Goal: Task Accomplishment & Management: Complete application form

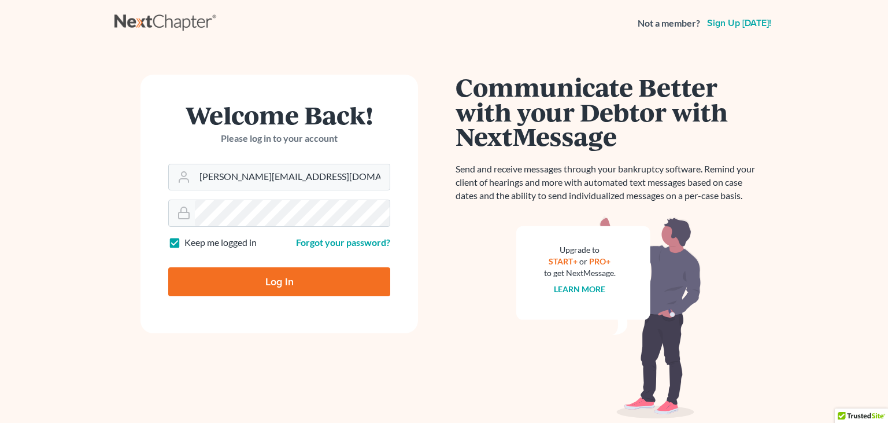
click at [287, 290] on input "Log In" at bounding box center [279, 281] width 222 height 29
type input "Thinking..."
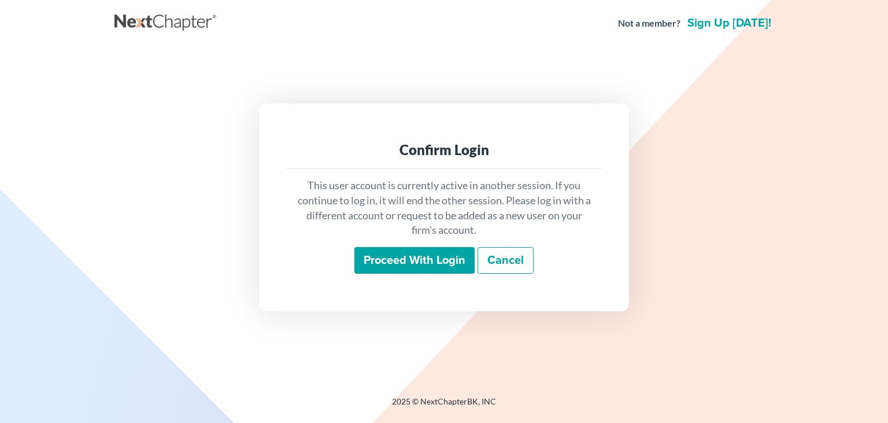
click at [388, 259] on input "Proceed with login" at bounding box center [415, 260] width 120 height 27
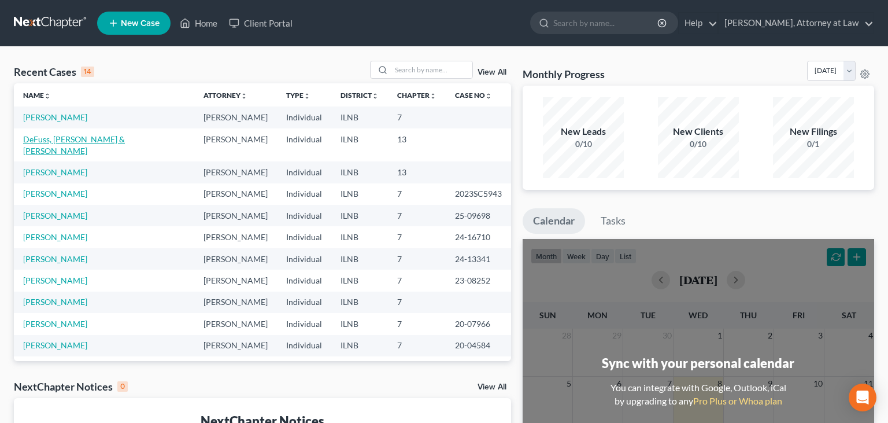
click at [41, 135] on link "DeFuss, [PERSON_NAME] & [PERSON_NAME]" at bounding box center [74, 144] width 102 height 21
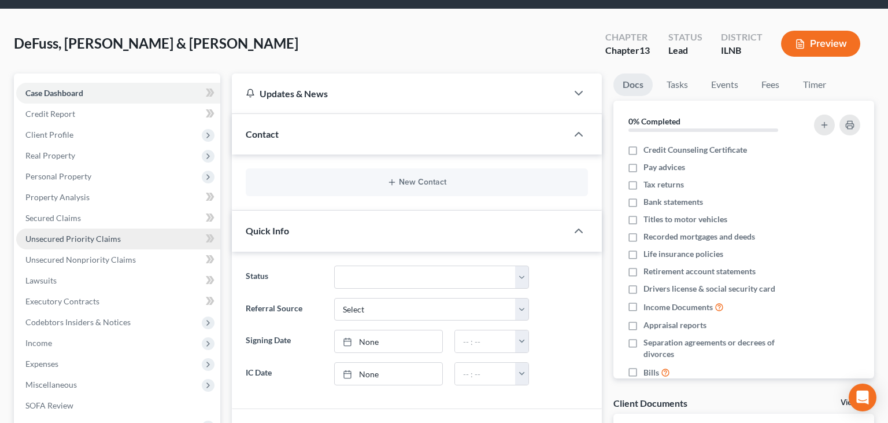
scroll to position [61, 0]
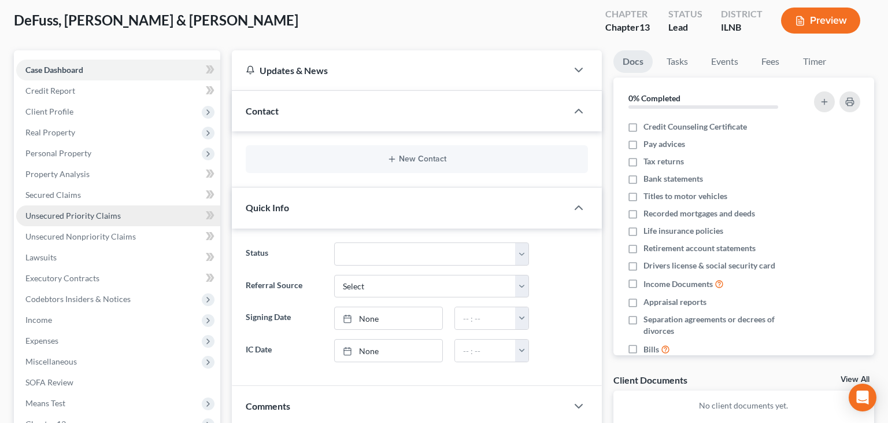
click at [108, 213] on span "Unsecured Priority Claims" at bounding box center [72, 216] width 95 height 10
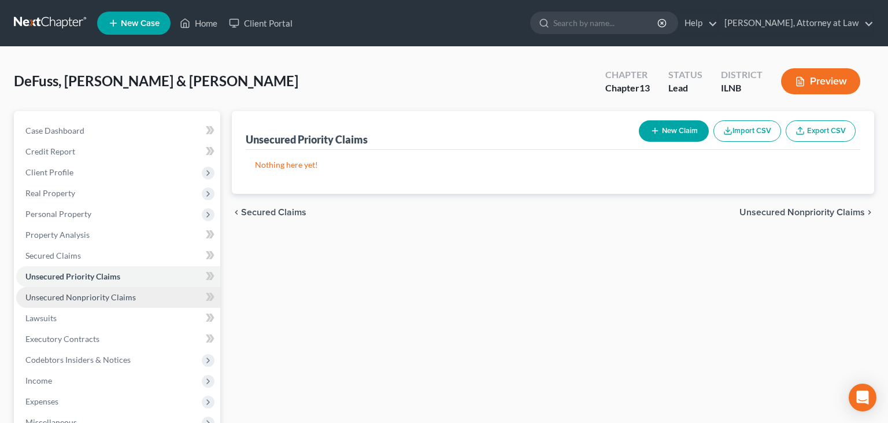
click at [88, 292] on span "Unsecured Nonpriority Claims" at bounding box center [80, 297] width 110 height 10
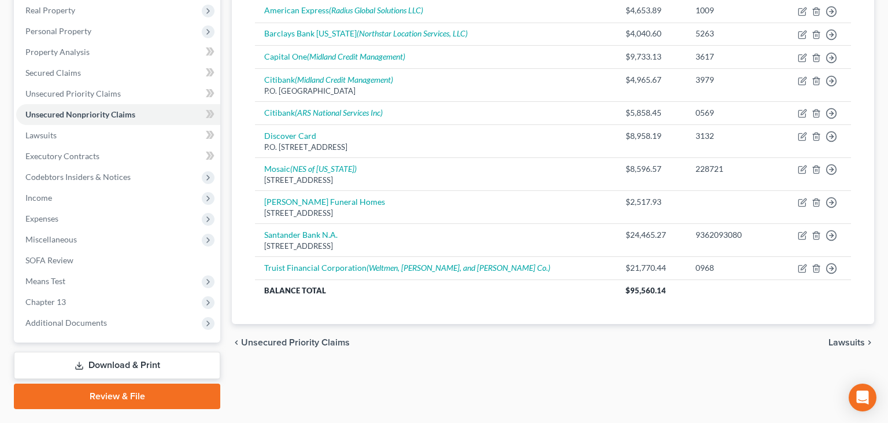
scroll to position [211, 0]
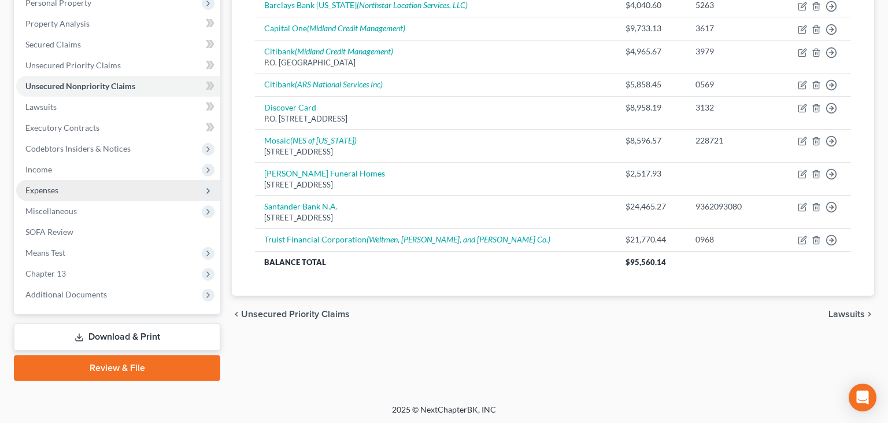
click at [78, 183] on span "Expenses" at bounding box center [118, 190] width 204 height 21
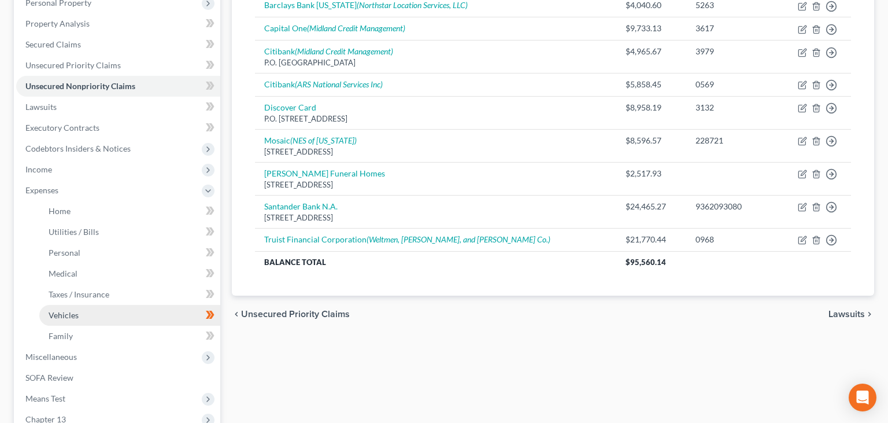
click at [98, 318] on link "Vehicles" at bounding box center [129, 315] width 181 height 21
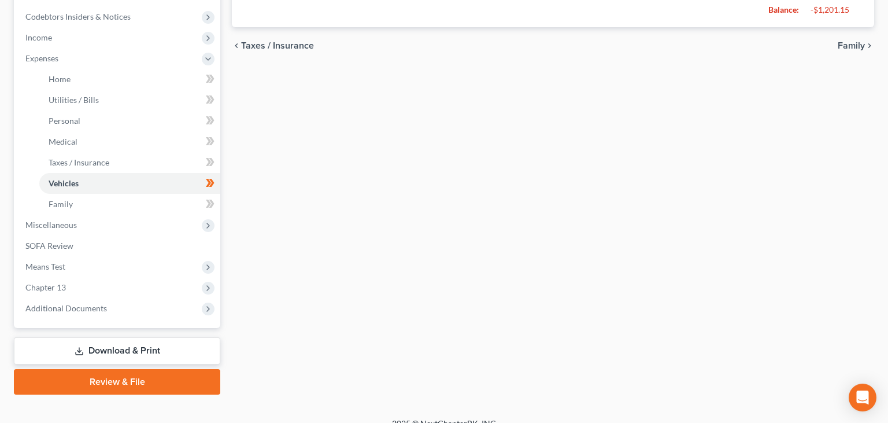
scroll to position [357, 0]
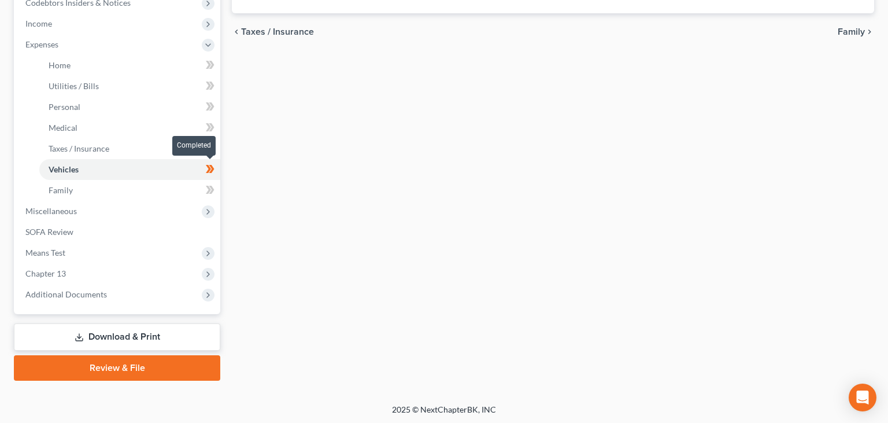
click at [208, 163] on icon at bounding box center [210, 169] width 9 height 14
click at [209, 168] on icon at bounding box center [208, 169] width 5 height 8
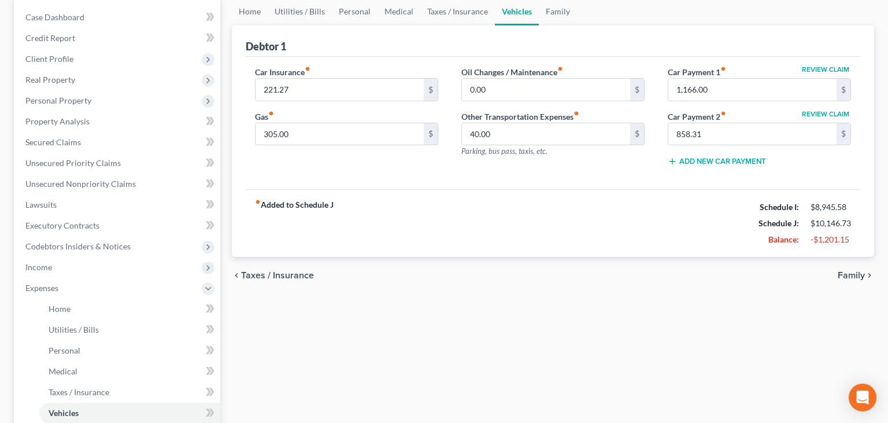
scroll to position [113, 0]
click at [112, 305] on link "Home" at bounding box center [129, 309] width 181 height 21
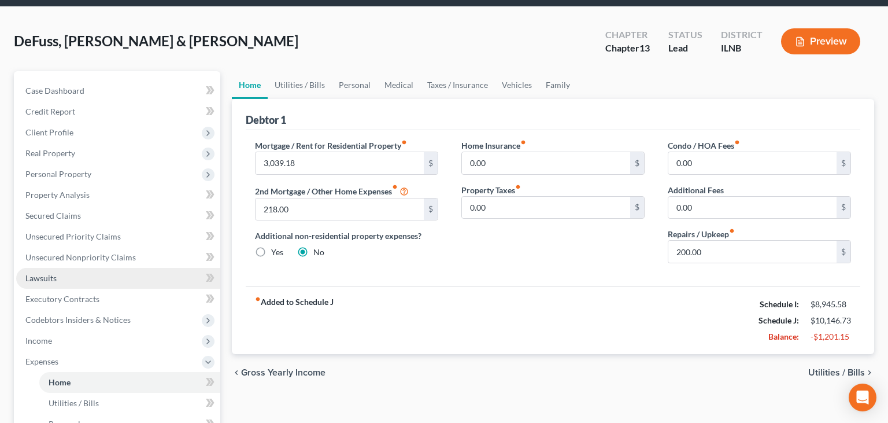
scroll to position [61, 0]
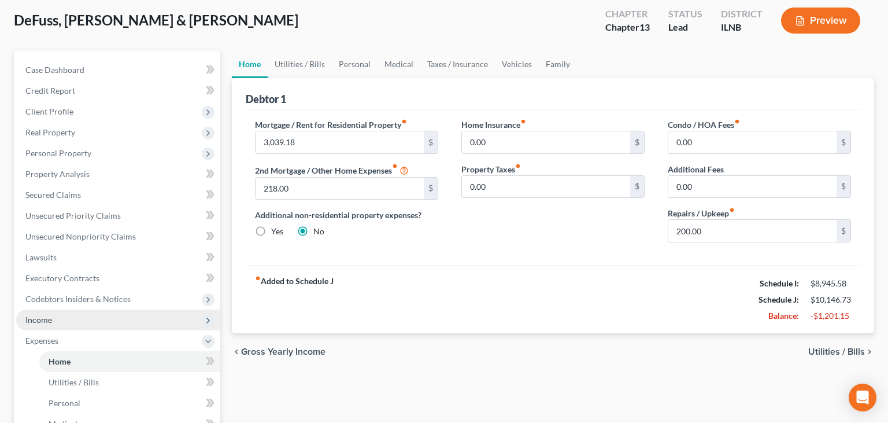
click at [51, 320] on span "Income" at bounding box center [38, 320] width 27 height 10
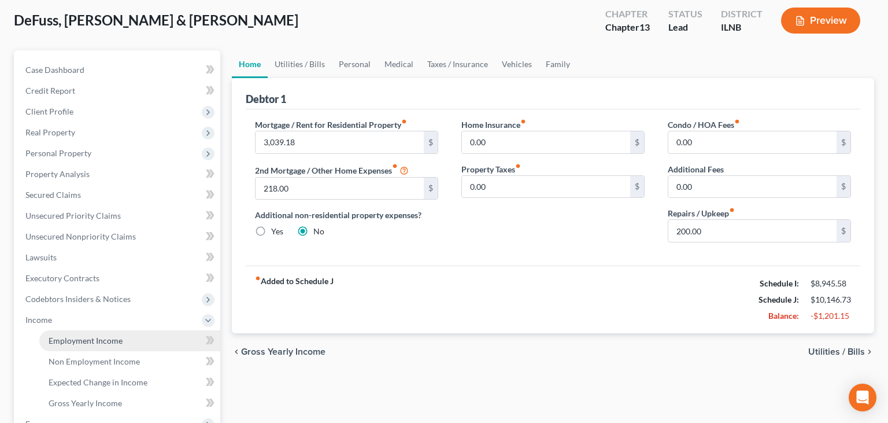
click at [73, 339] on span "Employment Income" at bounding box center [86, 340] width 74 height 10
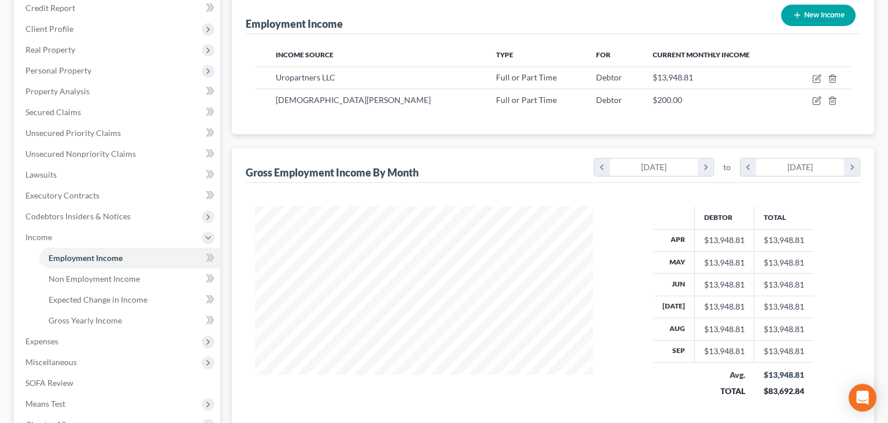
scroll to position [61, 0]
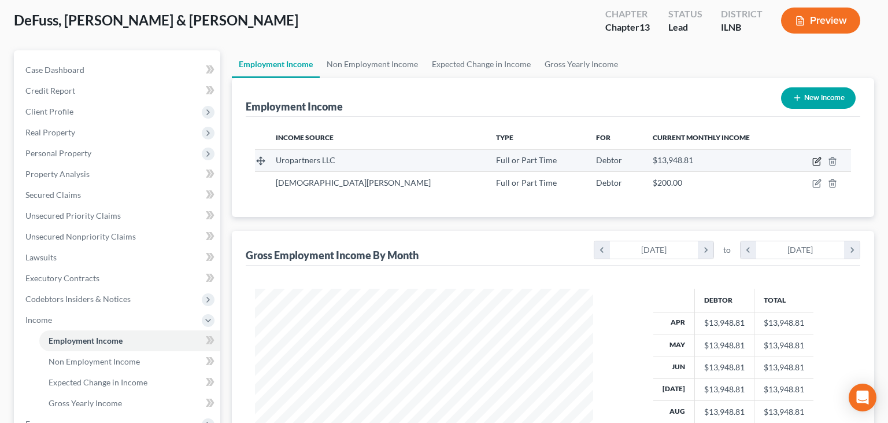
click at [816, 164] on icon "button" at bounding box center [817, 161] width 9 height 9
select select "0"
select select "2"
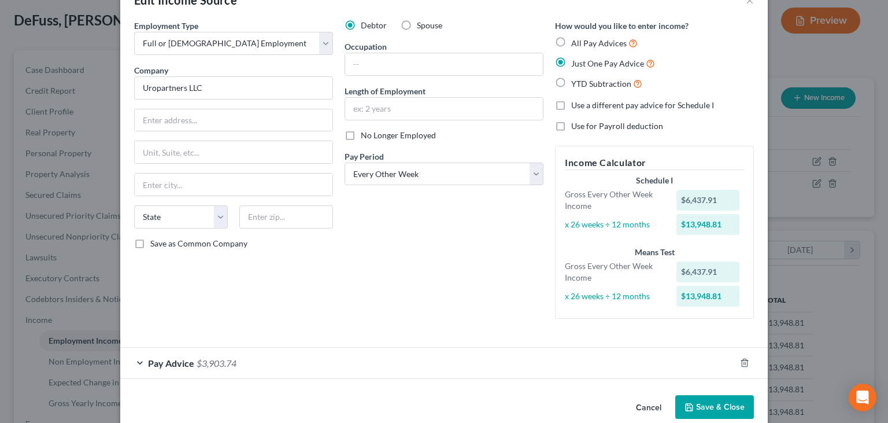
scroll to position [52, 0]
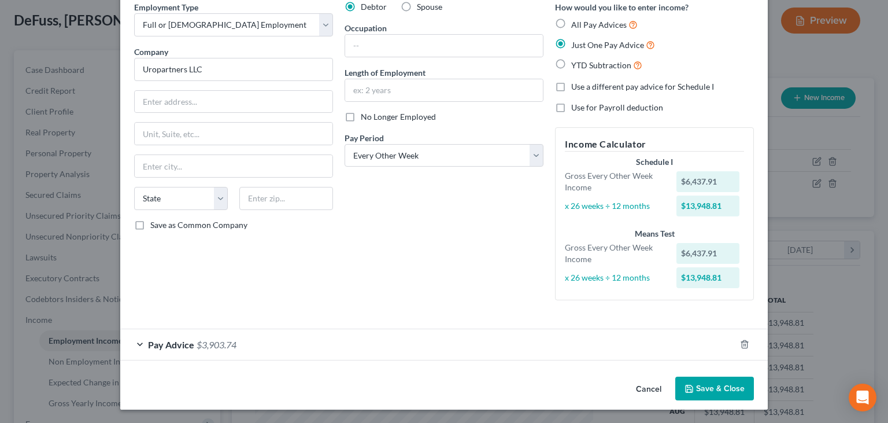
click at [698, 385] on button "Save & Close" at bounding box center [715, 389] width 79 height 24
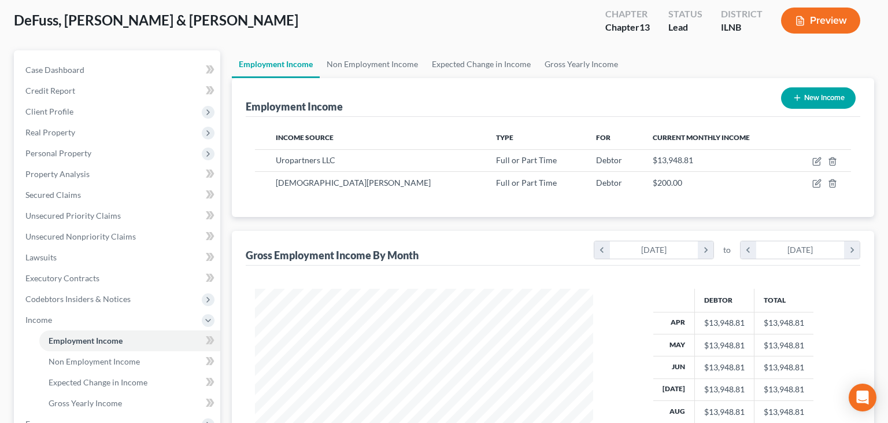
scroll to position [122, 0]
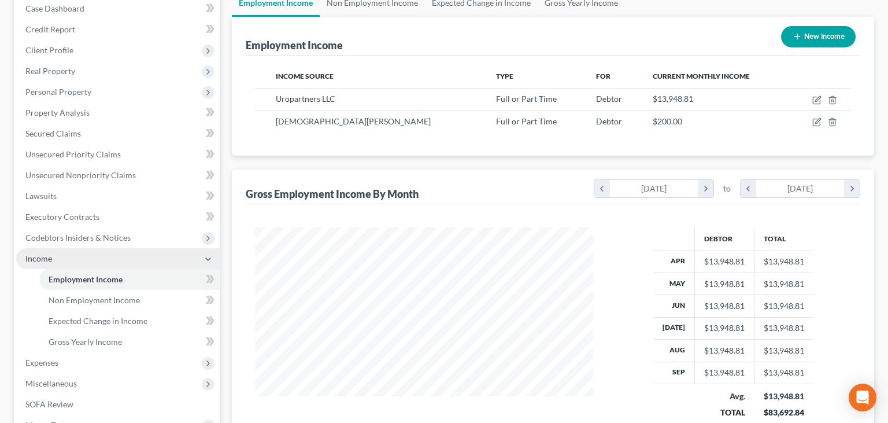
click at [69, 250] on span "Income" at bounding box center [118, 258] width 204 height 21
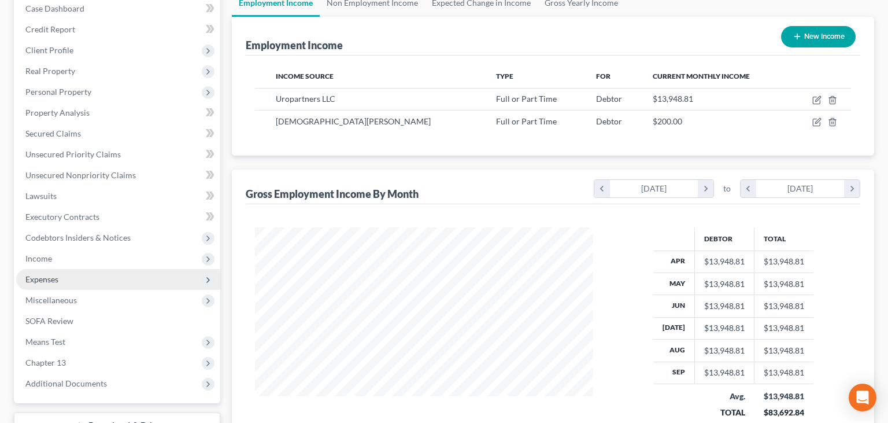
click at [61, 279] on span "Expenses" at bounding box center [118, 279] width 204 height 21
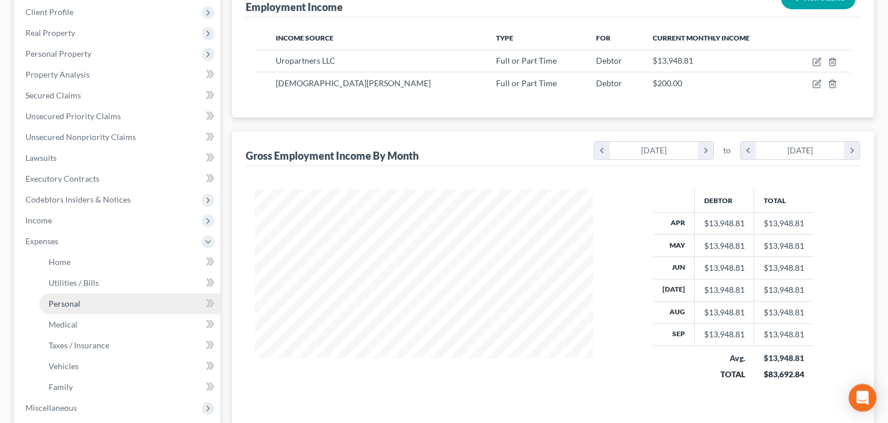
scroll to position [183, 0]
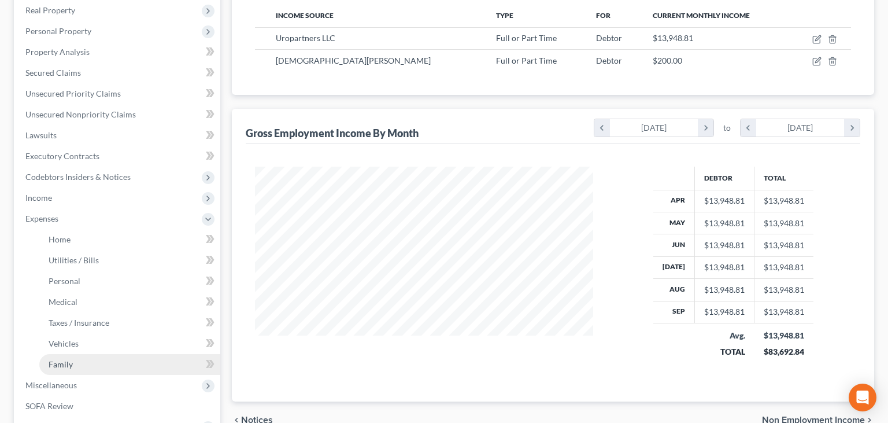
drag, startPoint x: 72, startPoint y: 363, endPoint x: 76, endPoint y: 353, distance: 10.3
click at [72, 362] on span "Family" at bounding box center [61, 364] width 24 height 10
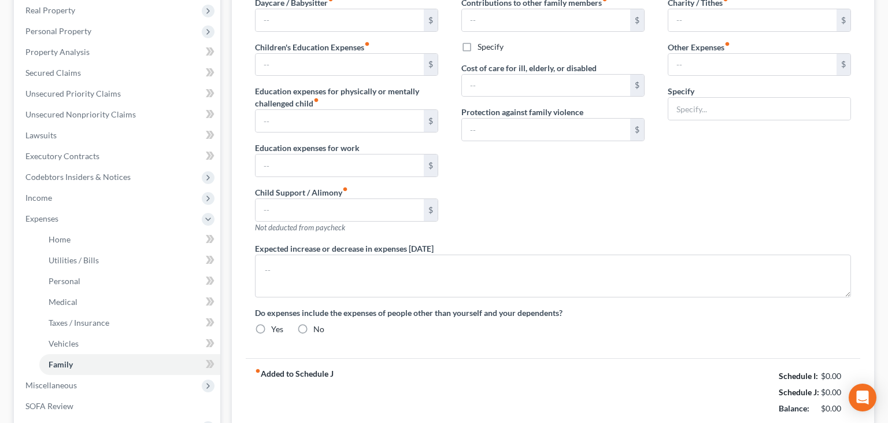
type input "0.00"
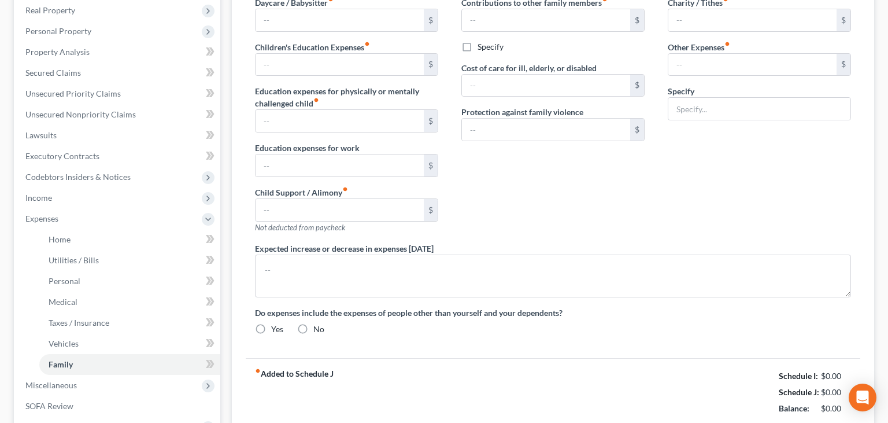
type input "0.00"
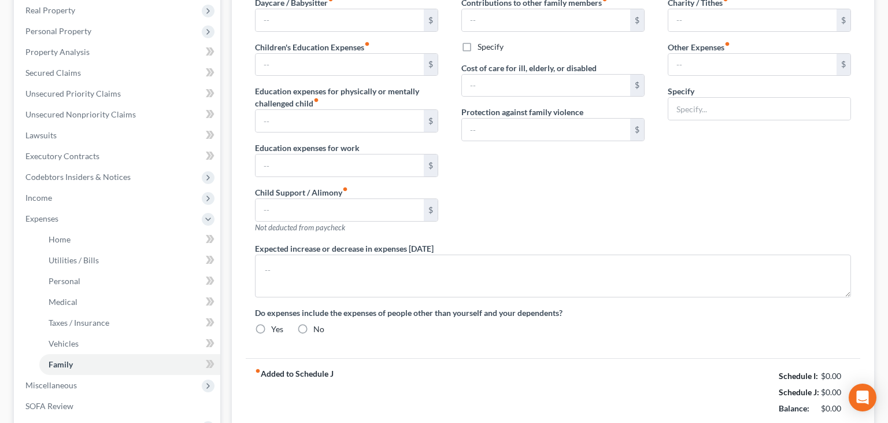
radio input "true"
